Goal: Check status: Check status

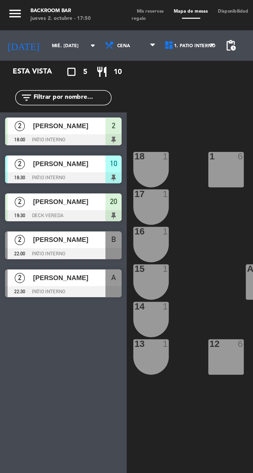
click at [32, 23] on input "mié. [DATE]" at bounding box center [40, 23] width 32 height 8
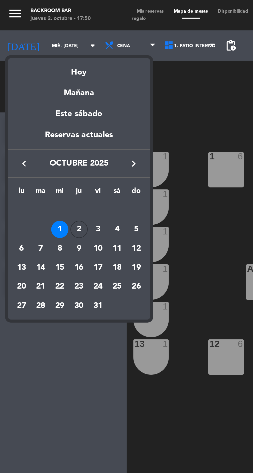
click at [42, 118] on div "2" at bounding box center [40, 116] width 9 height 9
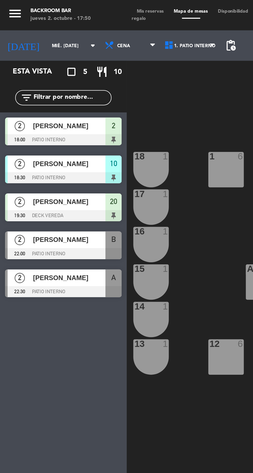
type input "[DEMOGRAPHIC_DATA] [DATE]"
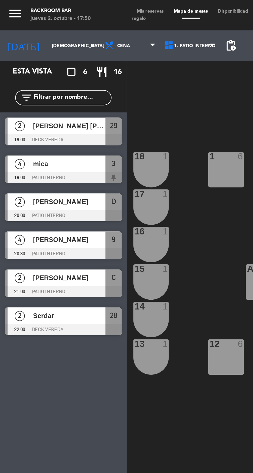
click at [24, 64] on span "[PERSON_NAME] [PERSON_NAME]" at bounding box center [35, 63] width 37 height 5
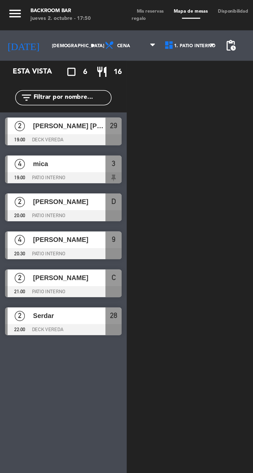
click at [94, 202] on div at bounding box center [160, 260] width 186 height 423
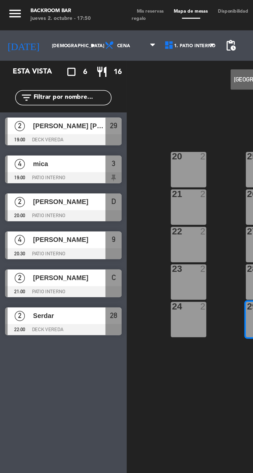
click at [28, 90] on div at bounding box center [32, 91] width 59 height 6
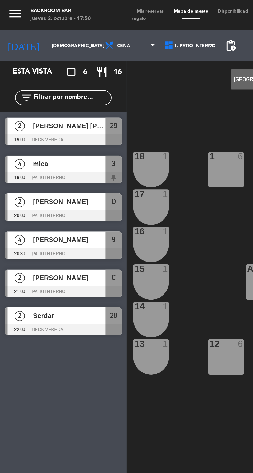
click at [91, 203] on div "1 6 2 4 3 4 19:00 4 4 5 2 18 1 17 1 16 1 D 2 20:00 C 2 21:00 B 2 A 2 15 1 14 1 …" at bounding box center [160, 260] width 186 height 423
click at [31, 104] on span "[PERSON_NAME]" at bounding box center [35, 102] width 37 height 5
click at [90, 217] on div "1 6 2 4 3 4 19:00 4 4 5 2 18 1 17 1 16 1 D 2 20:00 C 2 21:00 B 2 A 2 15 1 14 1 …" at bounding box center [160, 260] width 186 height 423
click at [26, 120] on span "[PERSON_NAME]" at bounding box center [35, 121] width 37 height 5
click at [91, 214] on div "1 6 2 4 3 4 19:00 4 4 5 2 18 1 17 1 16 1 D 2 20:00 C 2 21:00 B 2 A 2 15 1 14 1 …" at bounding box center [160, 260] width 186 height 423
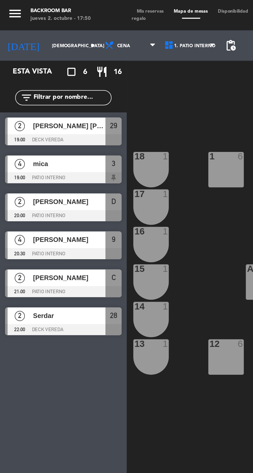
click at [28, 144] on div "[PERSON_NAME]" at bounding box center [34, 141] width 37 height 9
click at [89, 213] on div "1 6 2 4 3 4 19:00 4 4 5 2 18 1 17 1 16 1 D 2 20:00 C 2 21:00 B 2 A 2 15 1 14 1 …" at bounding box center [160, 260] width 186 height 423
click at [38, 161] on span "Serdar" at bounding box center [35, 160] width 37 height 5
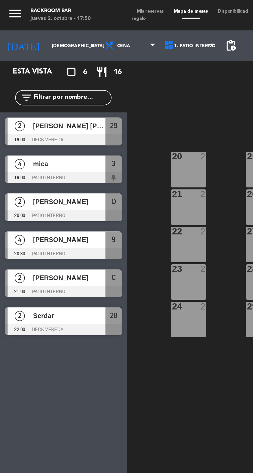
click at [91, 199] on div "20 2 25 6 21 2 26 6 22 2 27 6 23 2 28 2 22:00 24 2 29 2 19:00" at bounding box center [160, 260] width 186 height 423
